Goal: Task Accomplishment & Management: Use online tool/utility

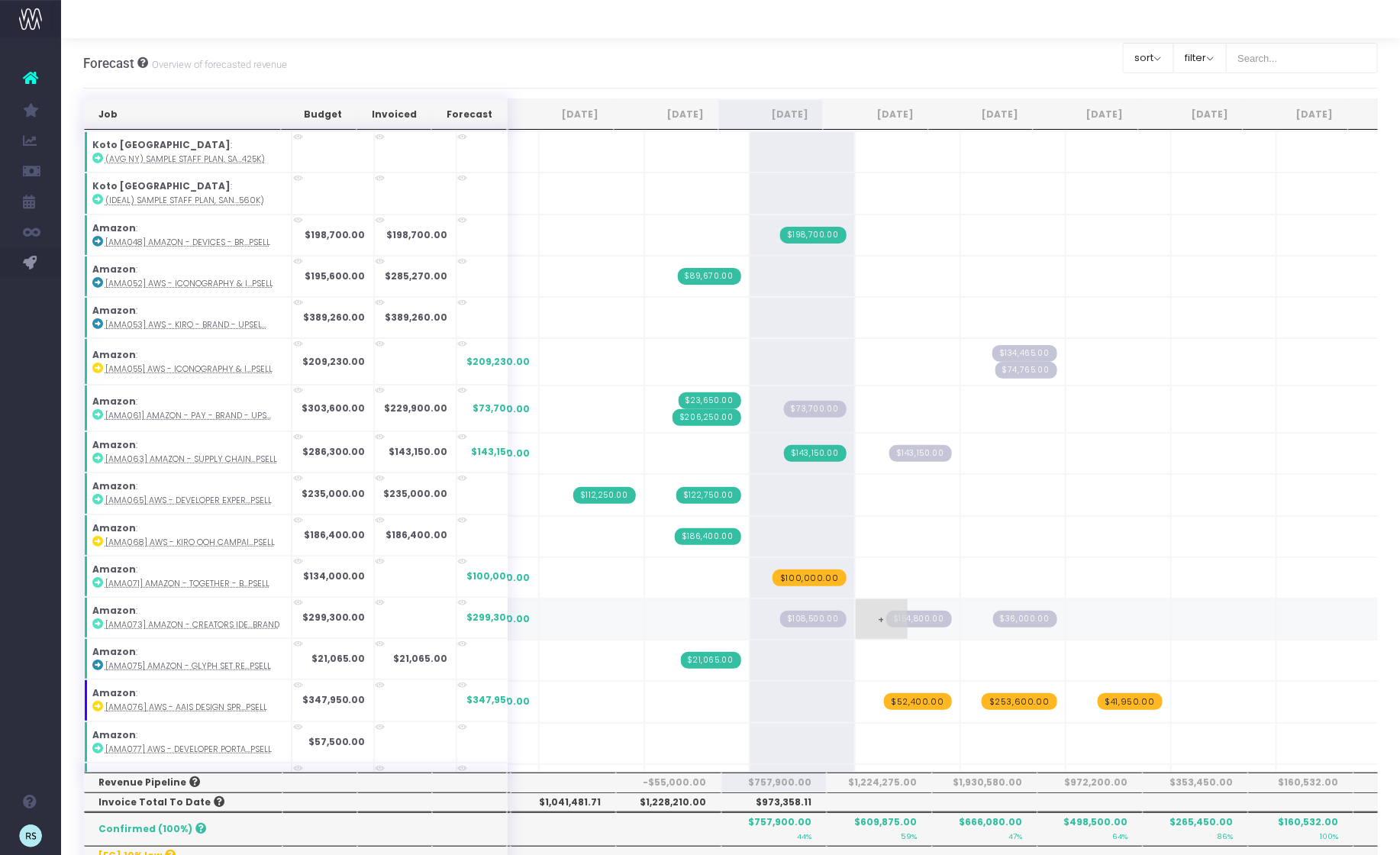
scroll to position [73, 0]
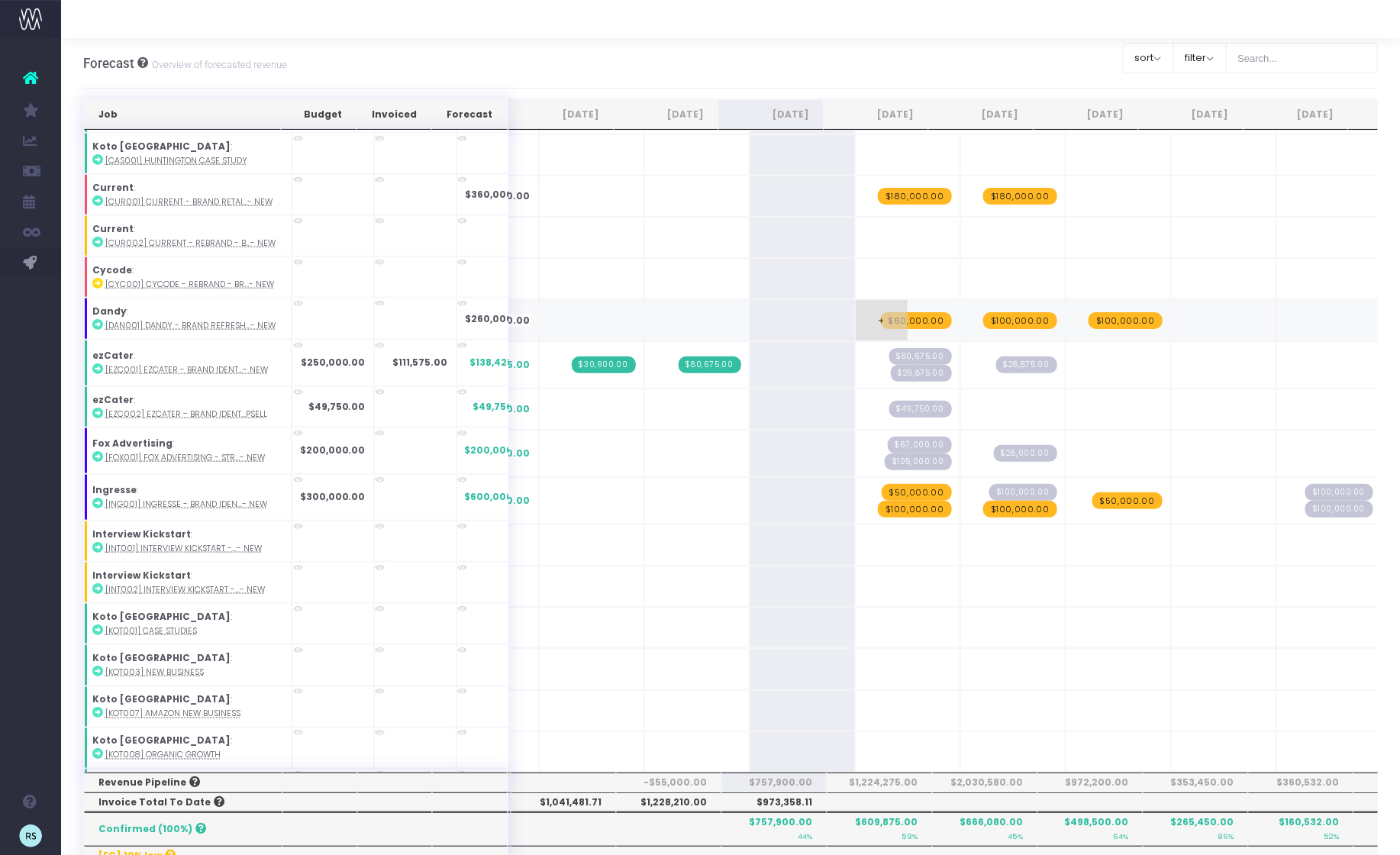
click at [870, 308] on span "+" at bounding box center [881, 320] width 51 height 40
click at [1003, 312] on span "$100,000.00" at bounding box center [1021, 321] width 74 height 17
click at [1087, 306] on div at bounding box center [731, 759] width 1295 height 1322
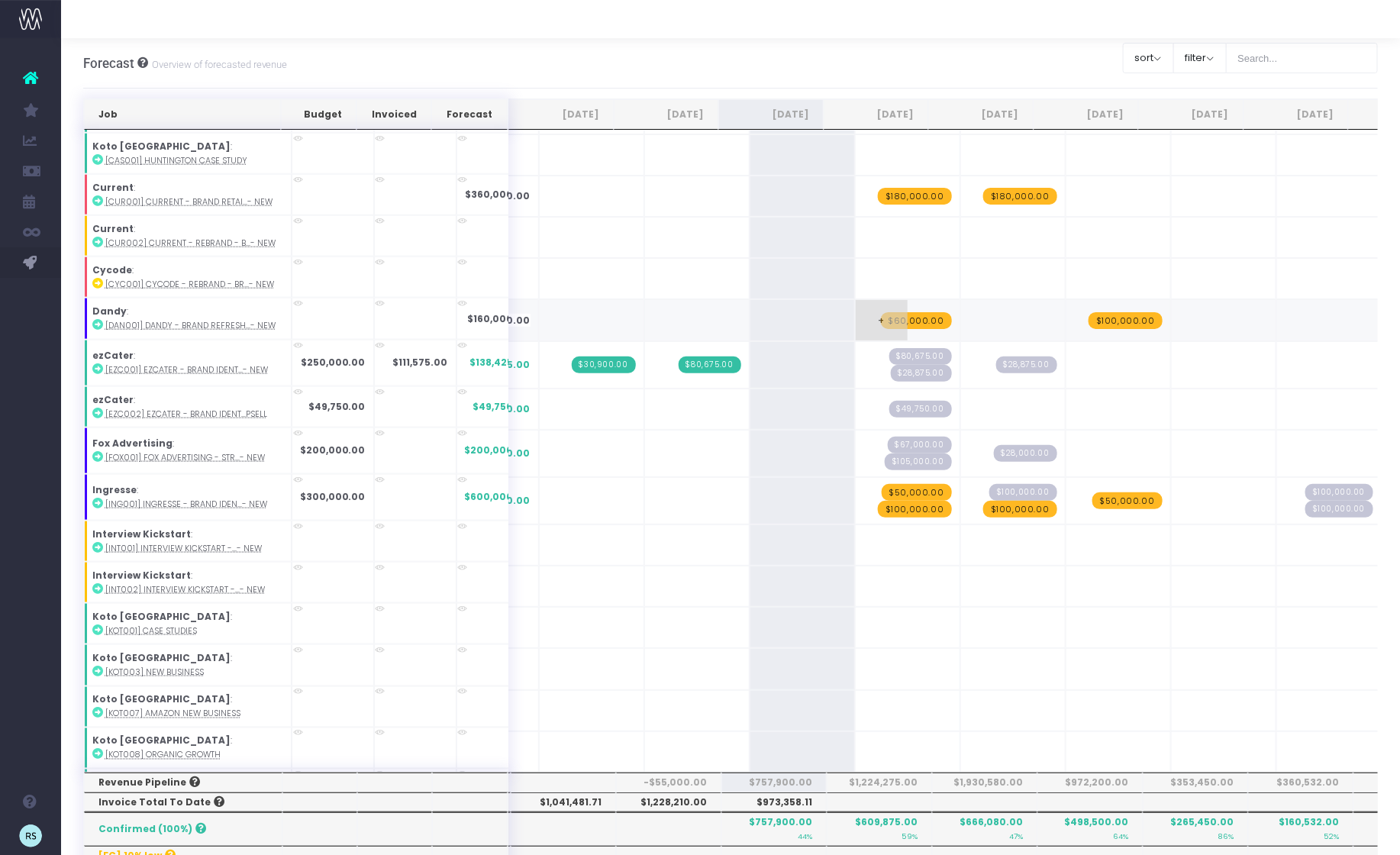
click at [892, 313] on span "$60,000.00" at bounding box center [916, 321] width 71 height 17
click at [1109, 312] on span "$100,000.00" at bounding box center [1125, 321] width 74 height 17
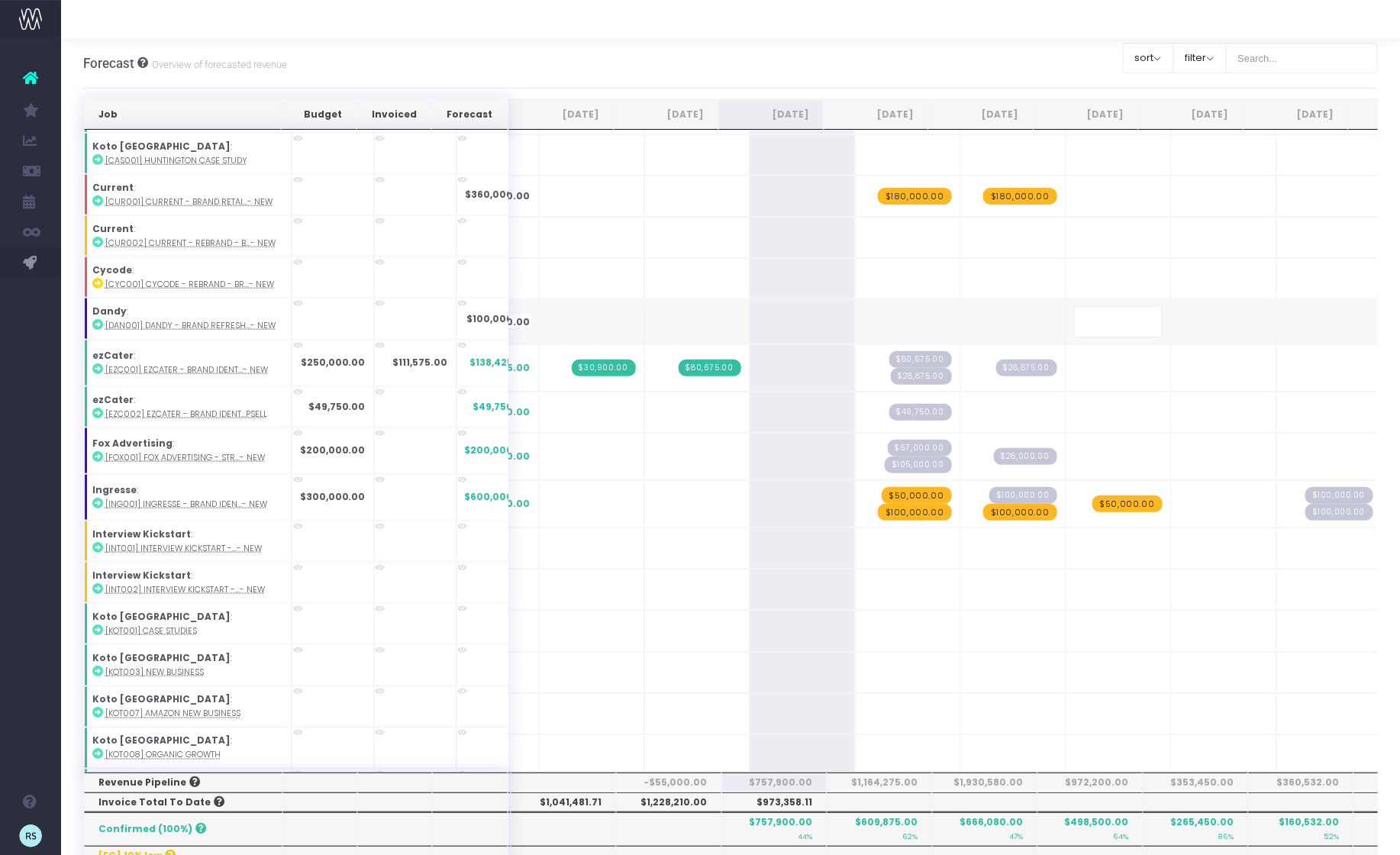
click at [978, 51] on div "Forecast Overview of forecasted revenue Clear Filters sort Sort by Job Name Des…" at bounding box center [731, 63] width 1295 height 51
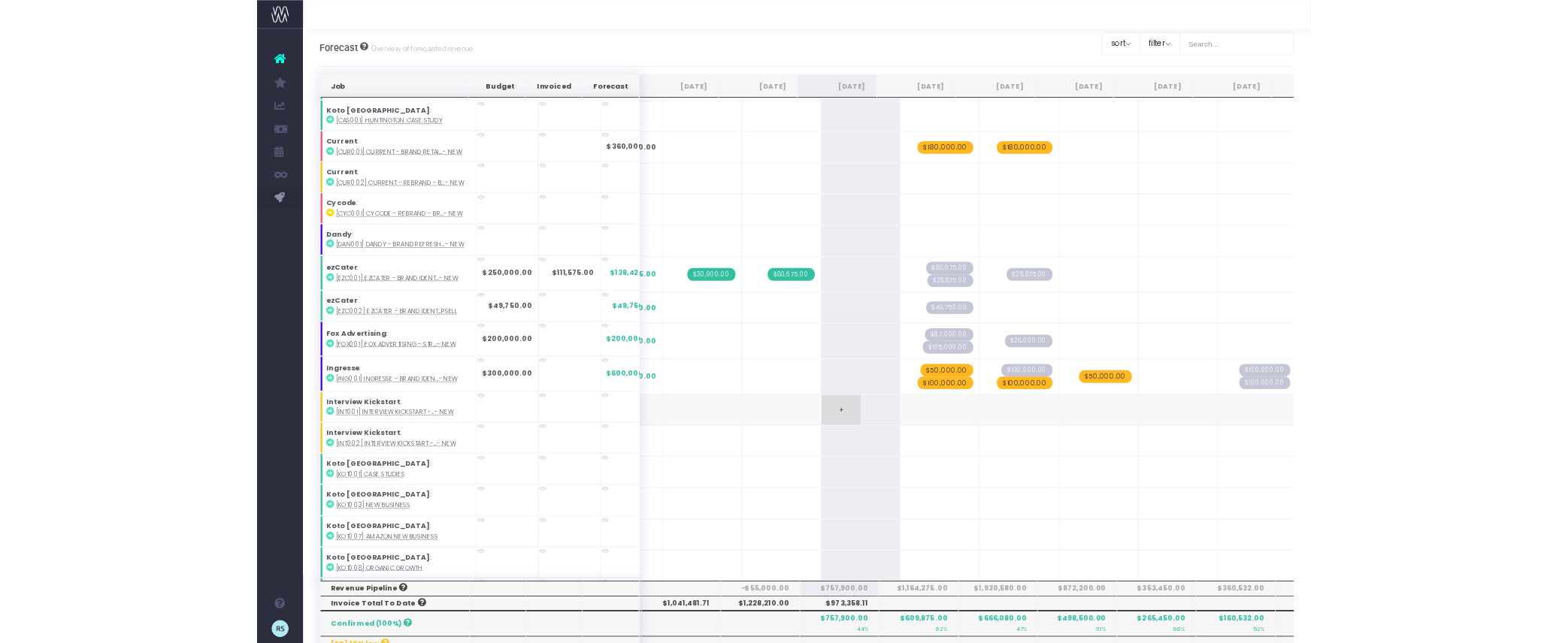
scroll to position [812, 0]
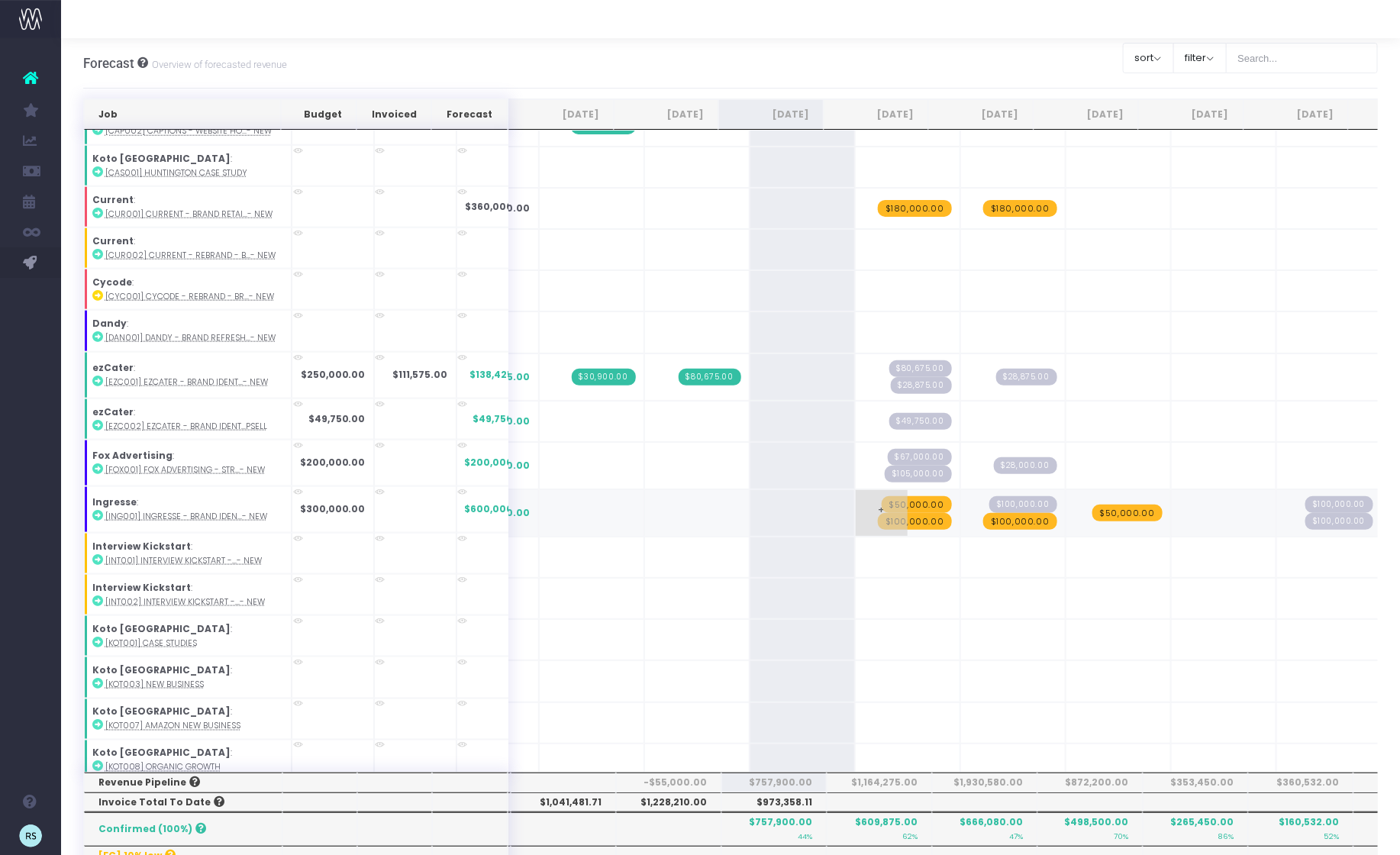
click at [900, 496] on span "$50,000.00" at bounding box center [917, 504] width 70 height 17
click at [878, 505] on span "$100,000.00" at bounding box center [915, 513] width 74 height 17
click at [993, 513] on span "$100,000.00" at bounding box center [1021, 521] width 74 height 17
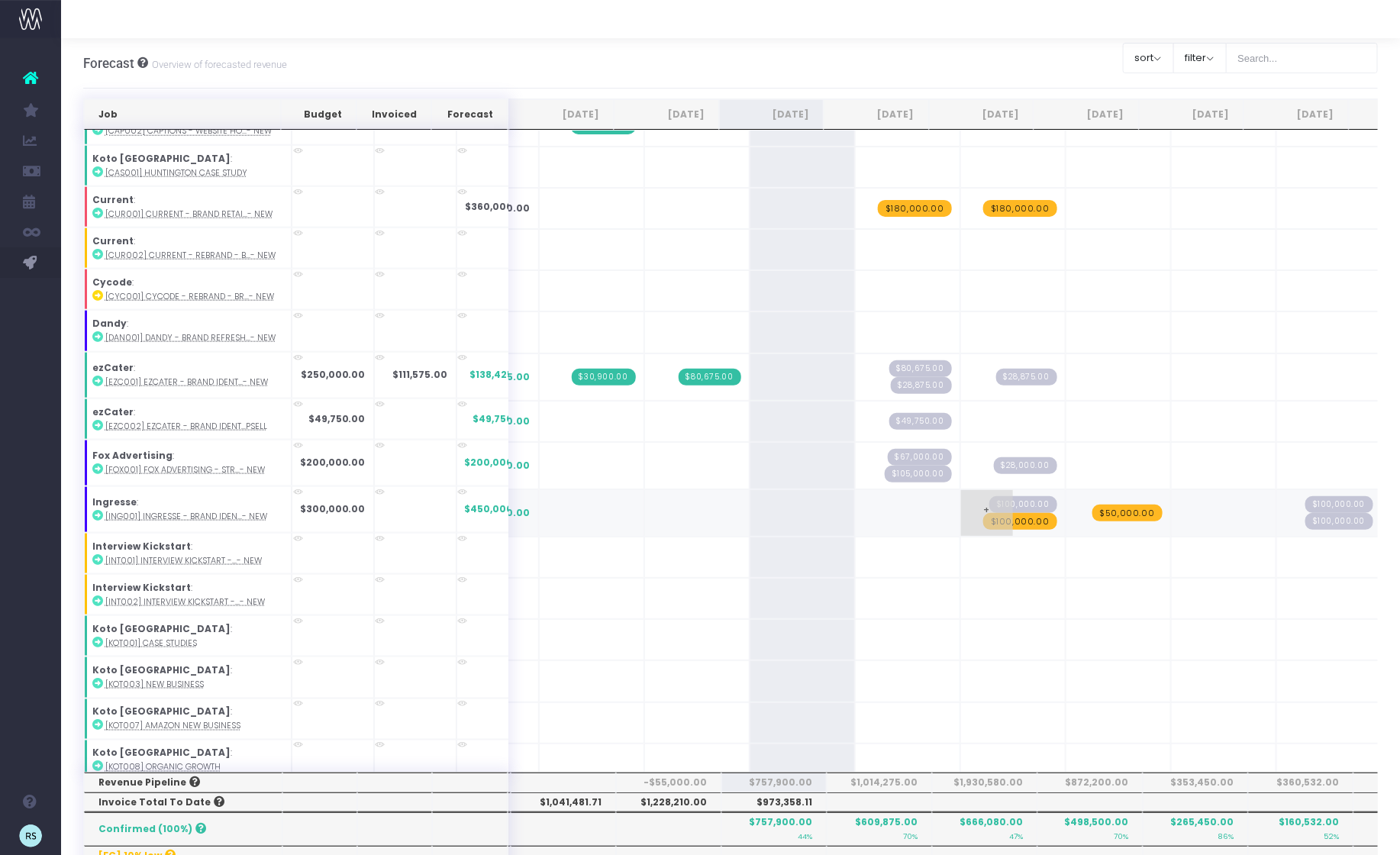
click at [993, 513] on span "$100,000.00" at bounding box center [1021, 521] width 74 height 17
click at [1101, 505] on span "$50,000.00" at bounding box center [1127, 513] width 70 height 17
click at [817, 70] on div "Forecast Overview of forecasted revenue Clear Filters sort Sort by Job Name Des…" at bounding box center [731, 63] width 1295 height 51
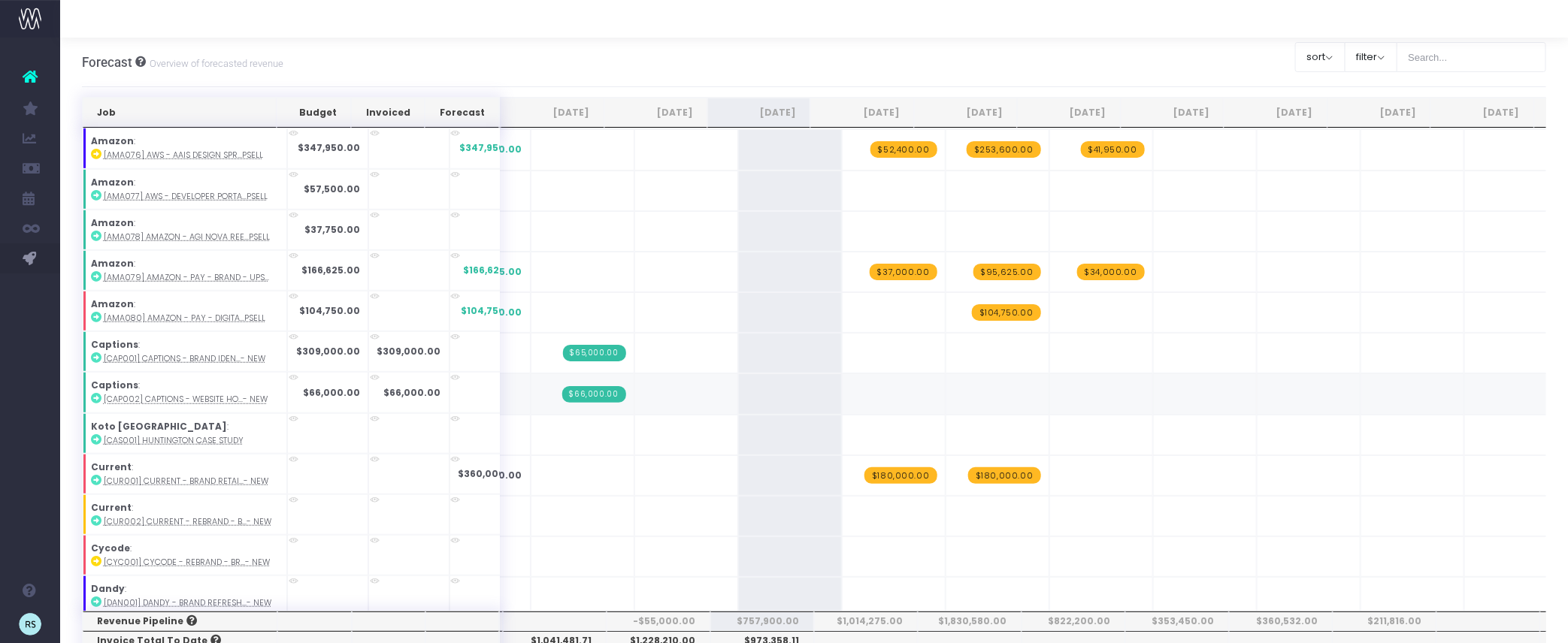
scroll to position [481, 0]
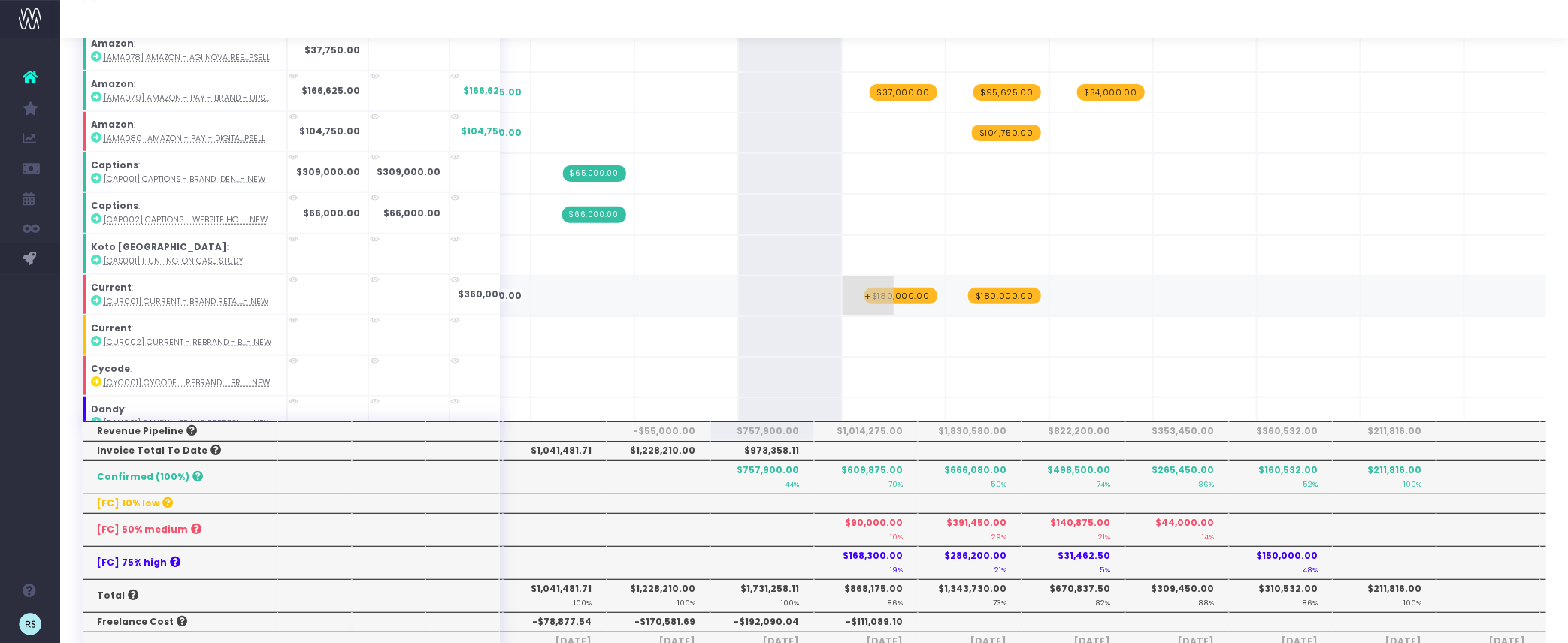
click at [886, 288] on span "$180,000.00" at bounding box center [901, 296] width 73 height 17
click at [979, 288] on span "$180,000.00" at bounding box center [1005, 296] width 73 height 17
click at [979, 283] on input "180000" at bounding box center [997, 298] width 87 height 30
